Goal: Use online tool/utility

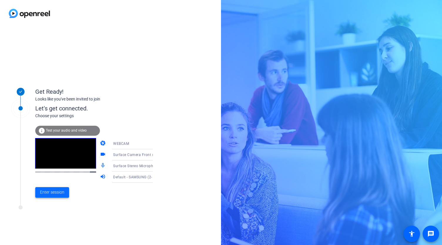
click at [57, 190] on span "Enter session" at bounding box center [52, 192] width 24 height 6
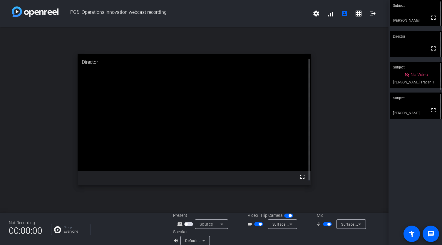
click at [254, 225] on span "button" at bounding box center [258, 224] width 9 height 4
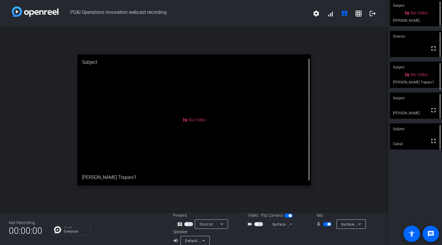
click at [324, 224] on span "button" at bounding box center [327, 224] width 9 height 4
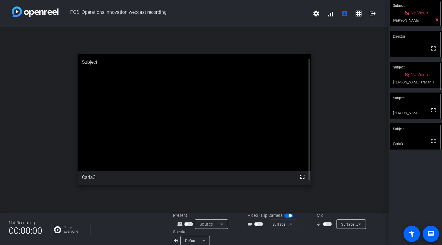
click at [325, 223] on span "button" at bounding box center [327, 224] width 9 height 4
click at [323, 224] on span "button" at bounding box center [327, 224] width 9 height 4
click at [326, 224] on span "button" at bounding box center [327, 224] width 9 height 4
click at [323, 224] on span "button" at bounding box center [327, 224] width 9 height 4
click at [260, 225] on span "button" at bounding box center [258, 224] width 9 height 4
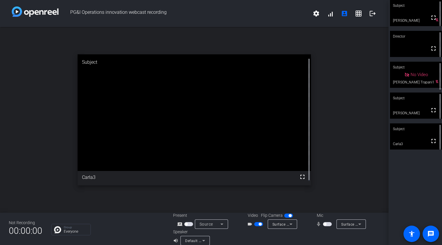
click at [327, 225] on span "button" at bounding box center [327, 224] width 9 height 4
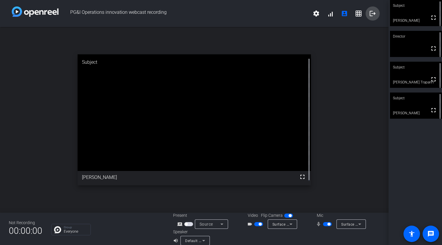
click at [371, 13] on mat-icon "logout" at bounding box center [372, 13] width 7 height 7
